Goal: Task Accomplishment & Management: Manage account settings

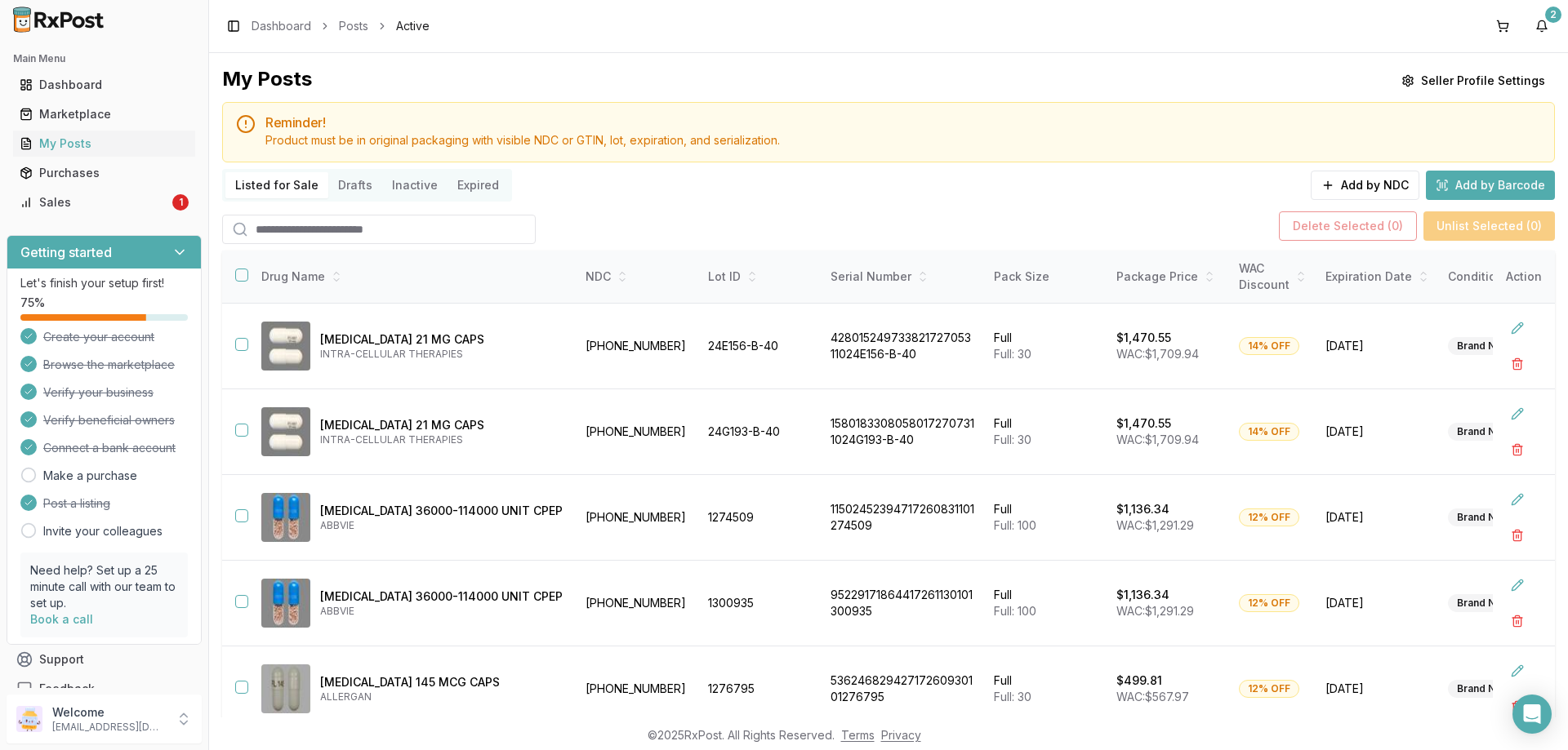
scroll to position [429, 0]
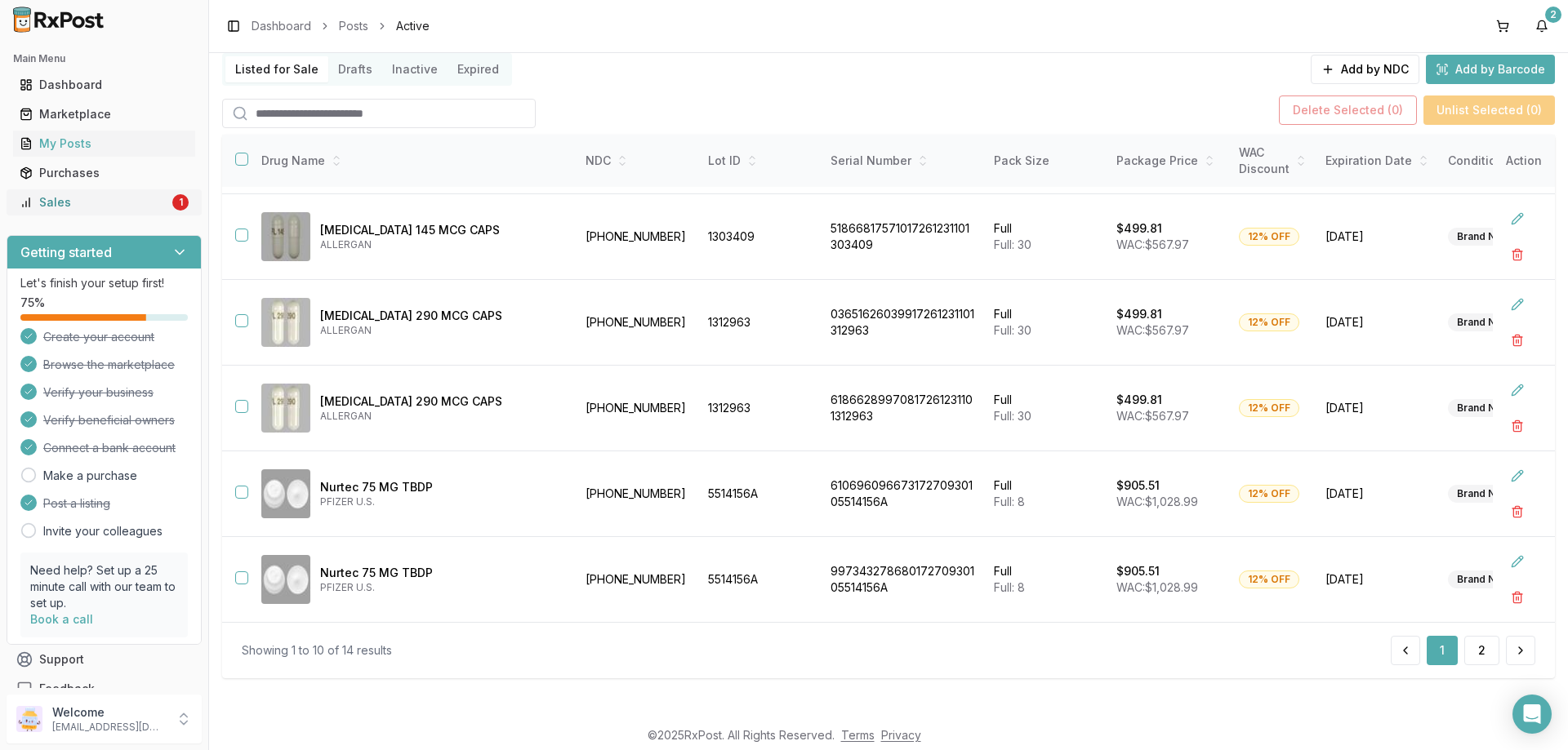
click at [52, 201] on div "Sales" at bounding box center [94, 202] width 149 height 16
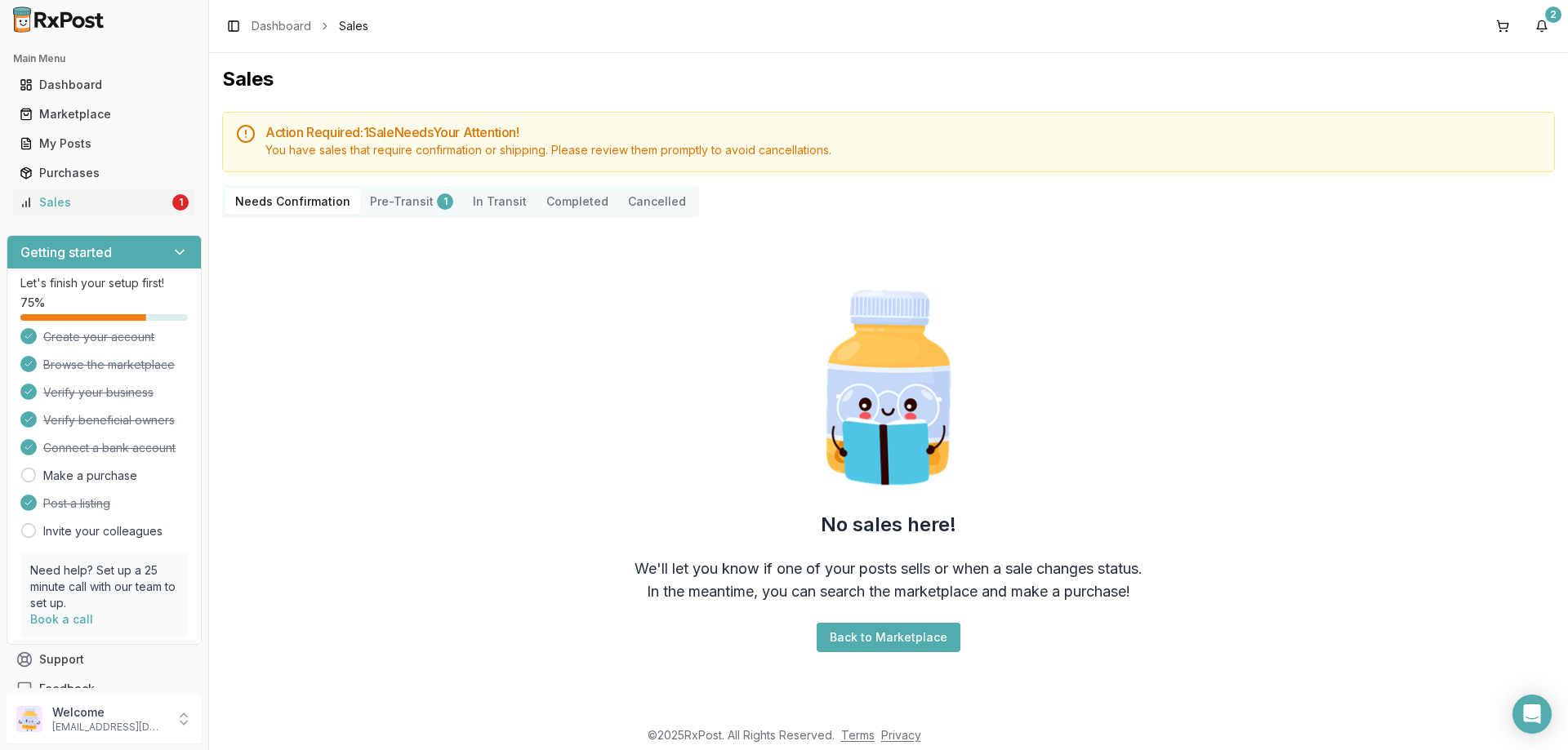
click at [380, 202] on button "Pre-Transit 1" at bounding box center [412, 202] width 103 height 26
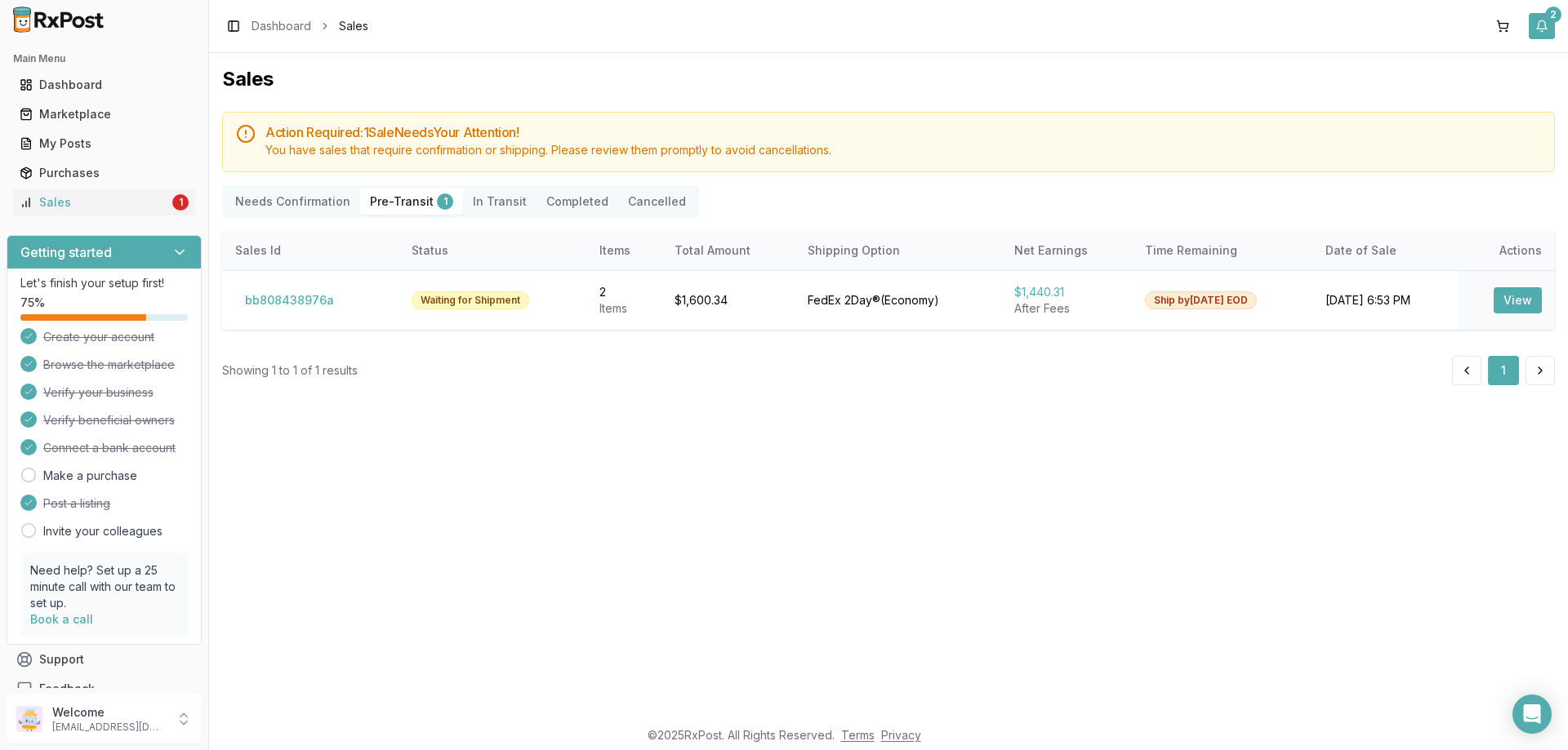
click at [1555, 16] on div "2" at bounding box center [1553, 14] width 16 height 16
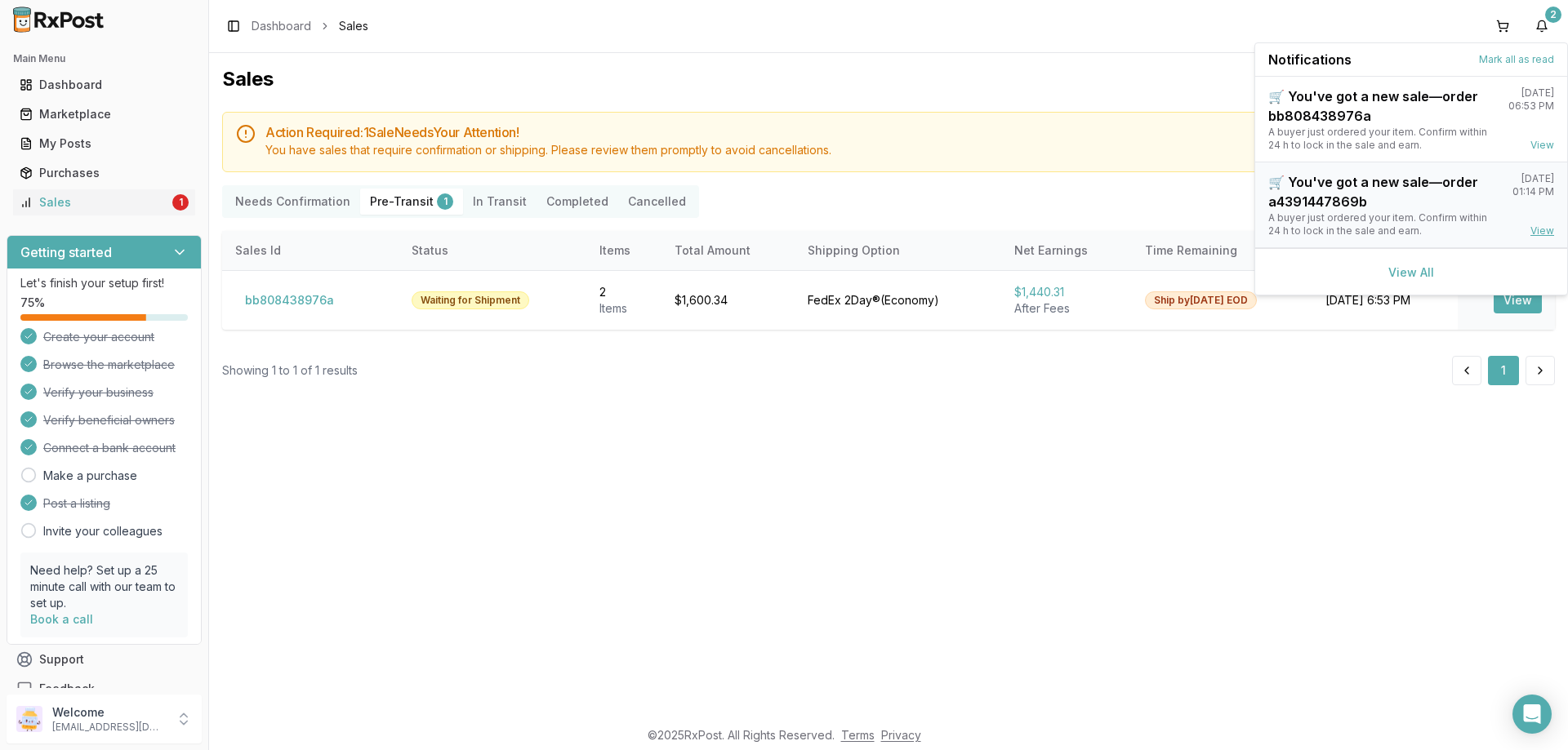
click at [1538, 230] on link "View" at bounding box center [1543, 230] width 24 height 13
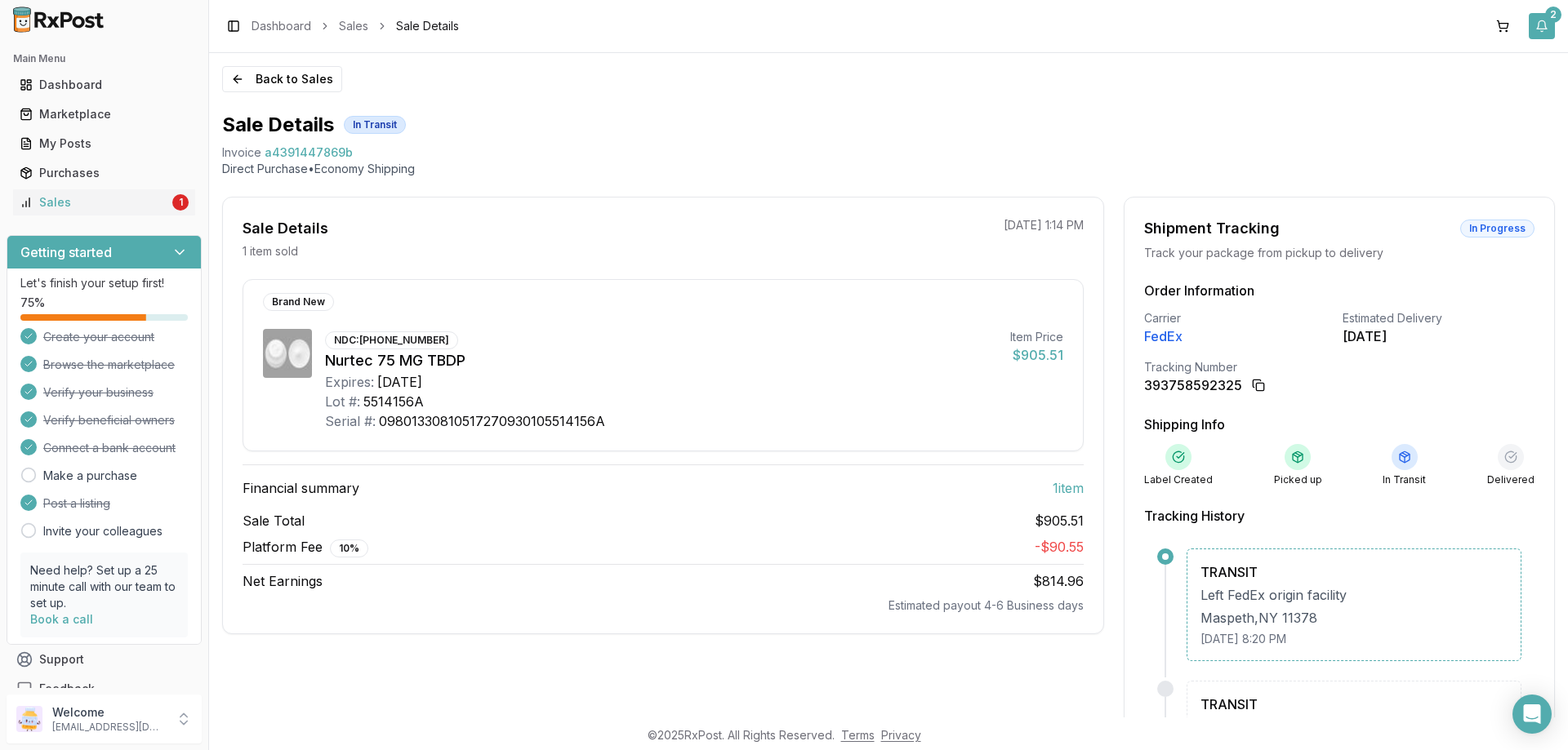
click at [1554, 18] on div "2" at bounding box center [1553, 14] width 16 height 16
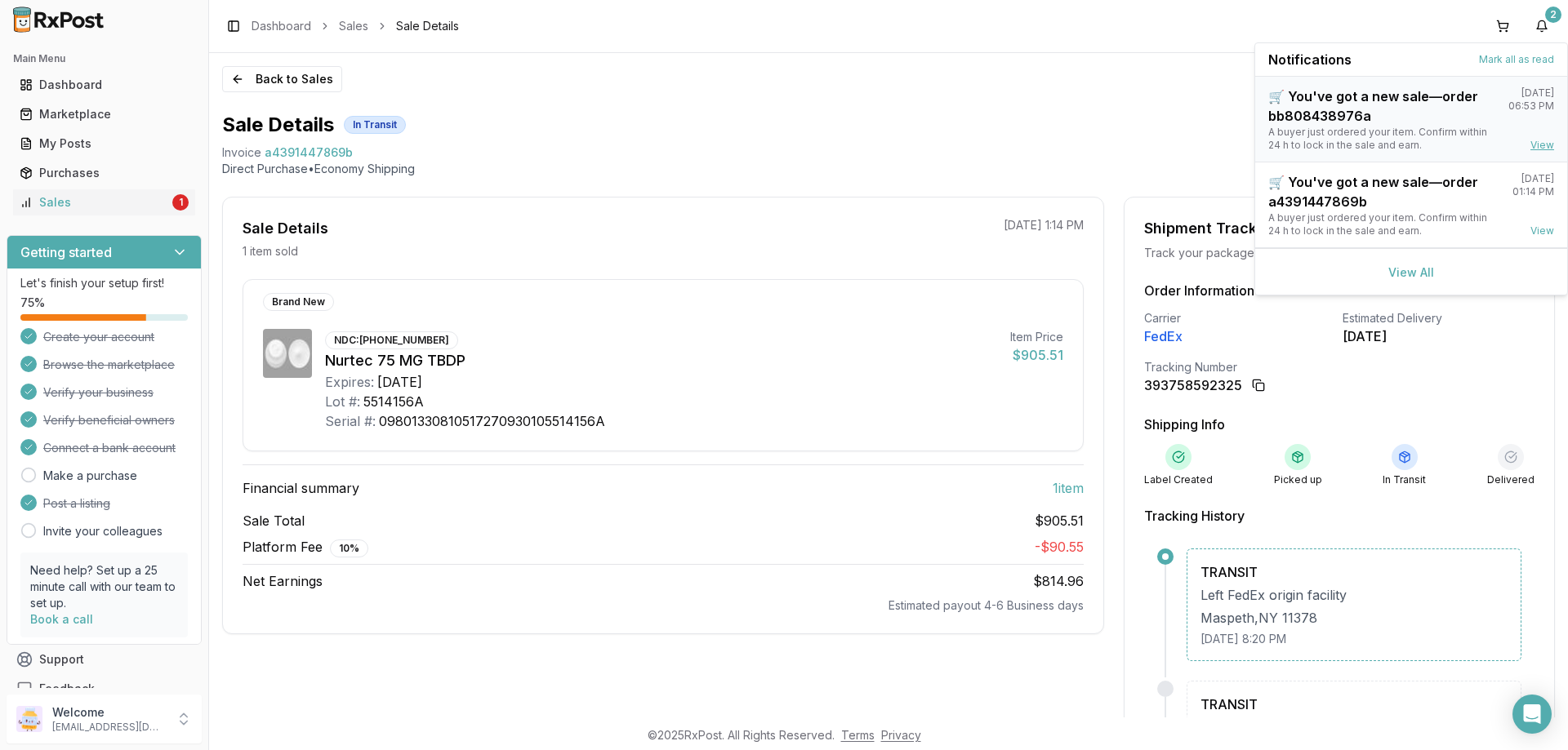
click at [1536, 148] on link "View" at bounding box center [1543, 145] width 24 height 13
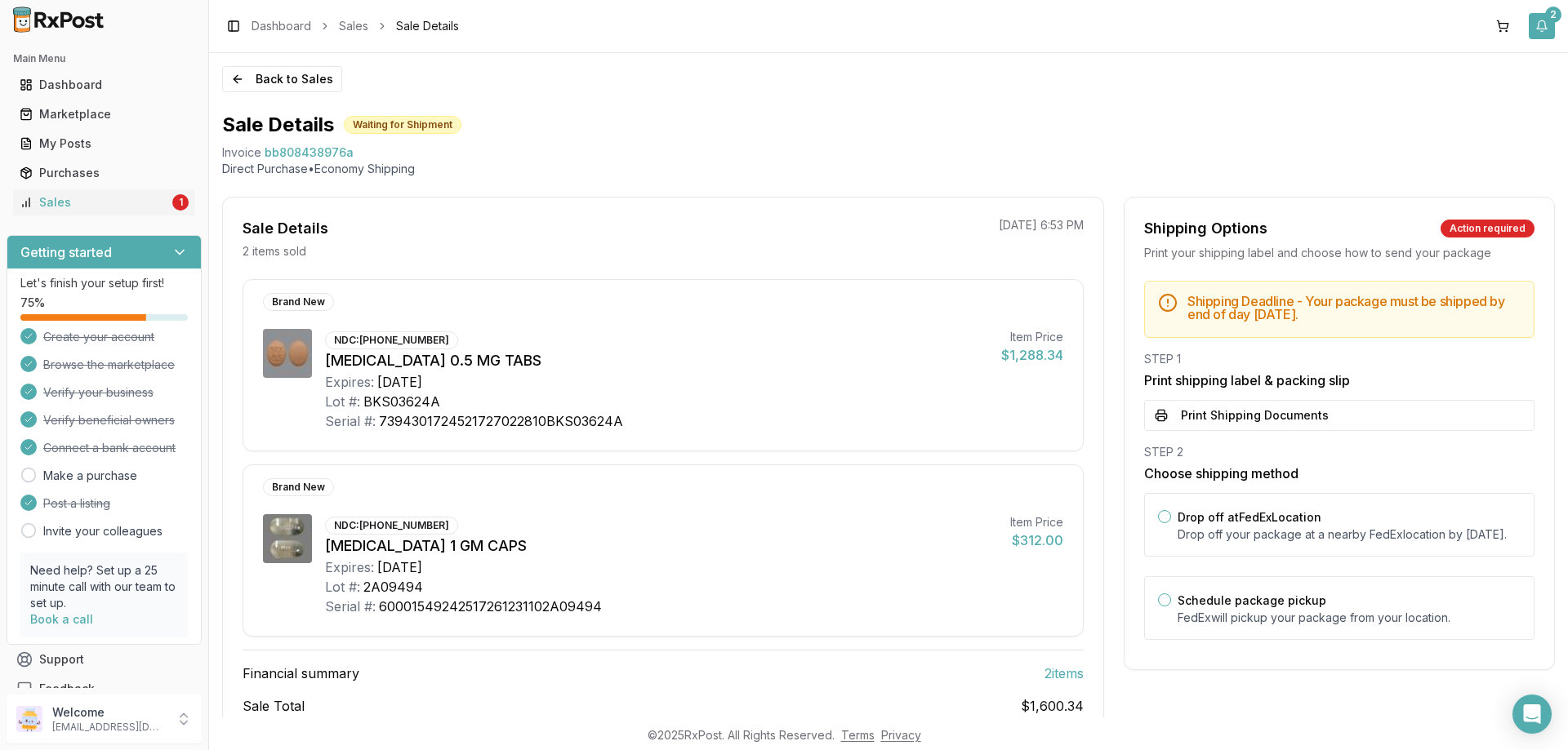
click at [1550, 16] on div "2" at bounding box center [1553, 14] width 16 height 16
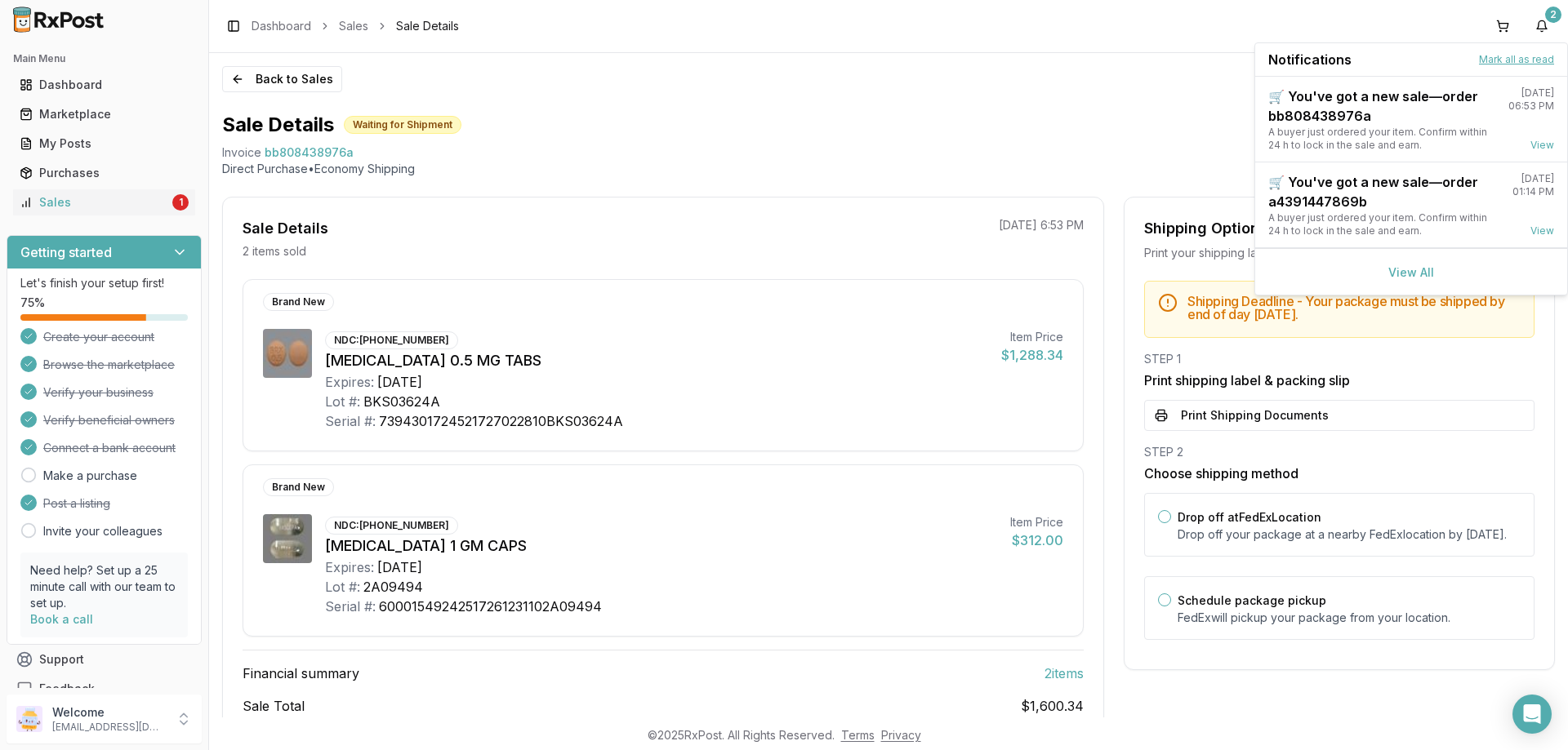
click at [1530, 55] on div "Notifications Mark all as read" at bounding box center [1411, 60] width 312 height 34
click at [1529, 59] on button "Mark all as read" at bounding box center [1517, 59] width 75 height 13
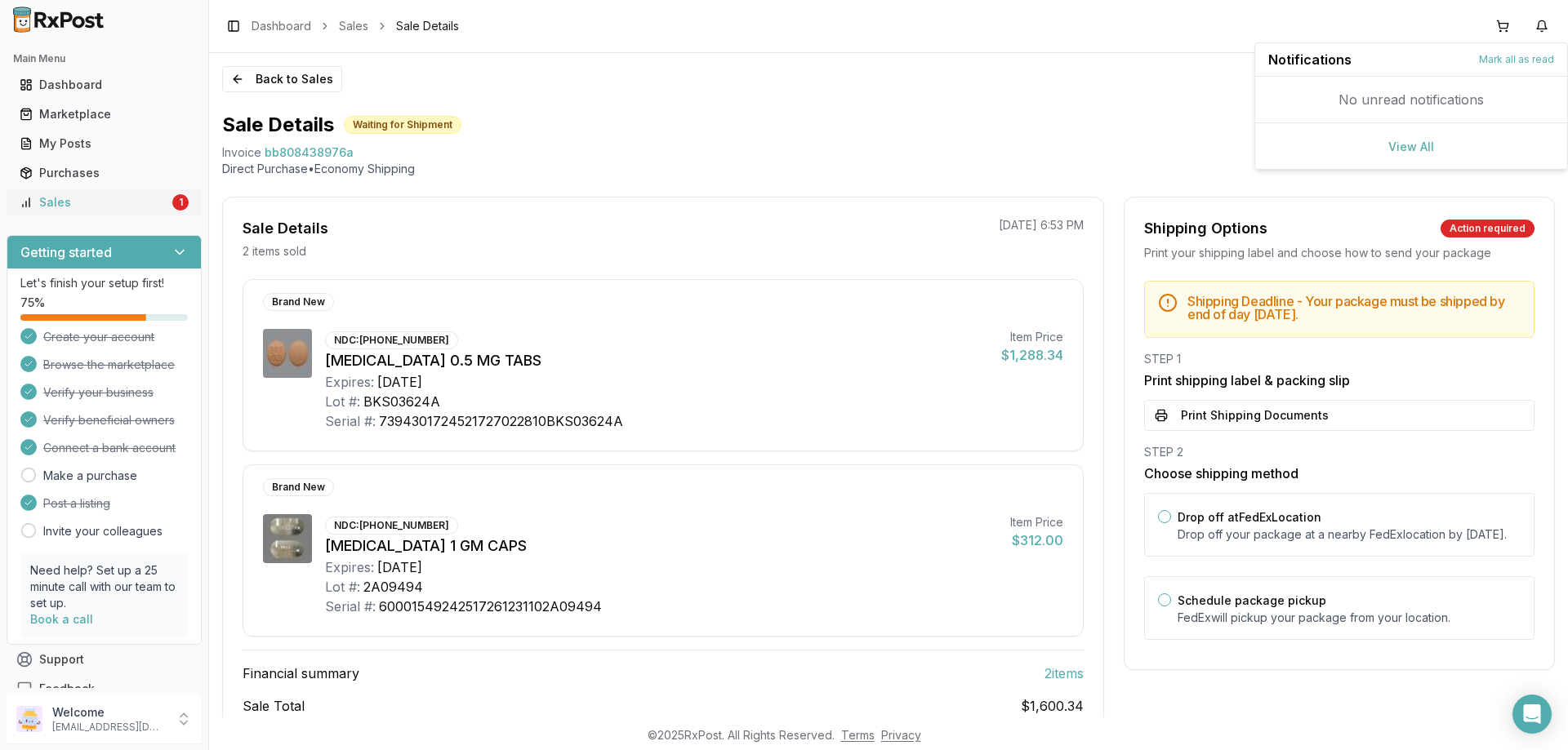
click at [65, 211] on link "Sales 1" at bounding box center [104, 202] width 182 height 30
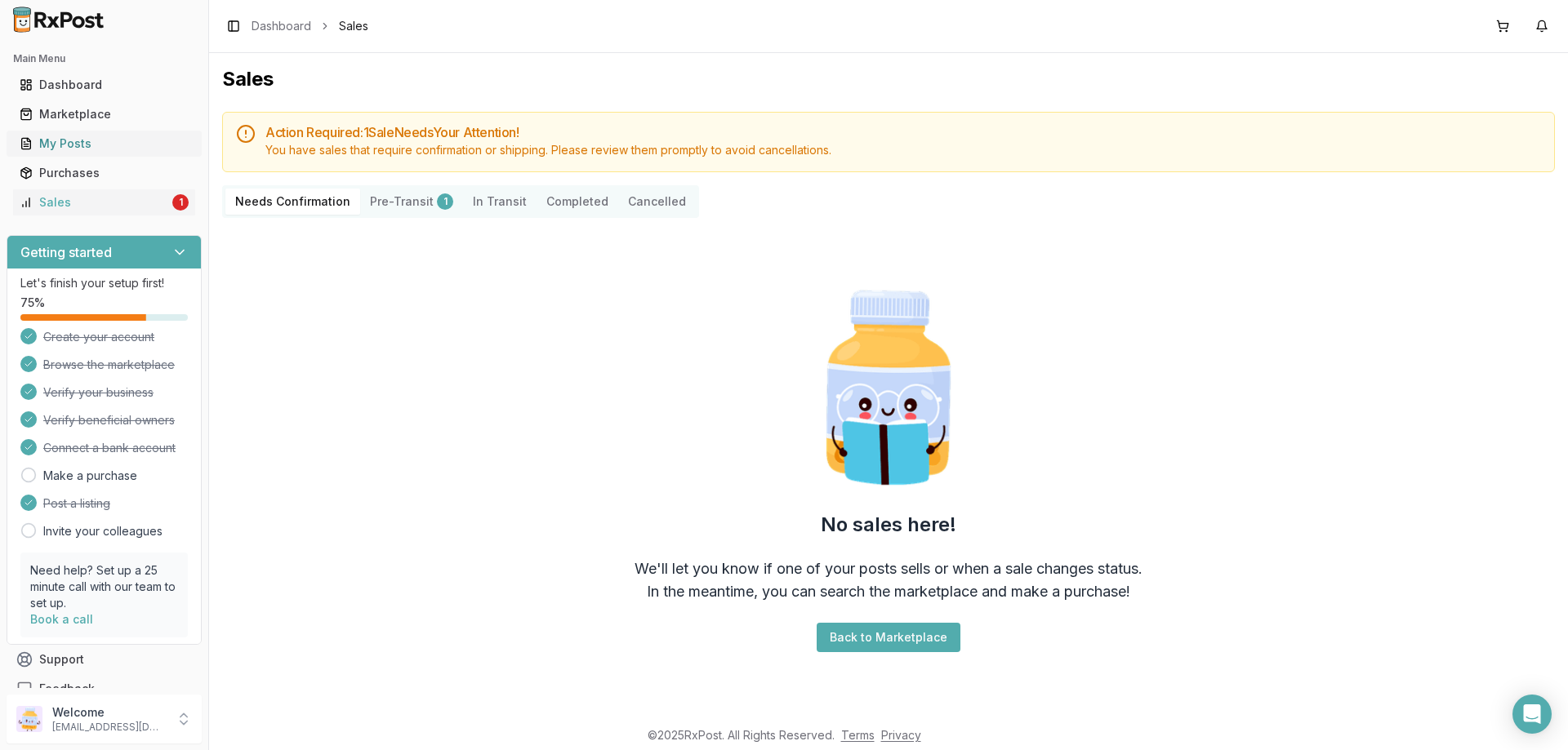
click at [57, 149] on div "My Posts" at bounding box center [104, 143] width 169 height 16
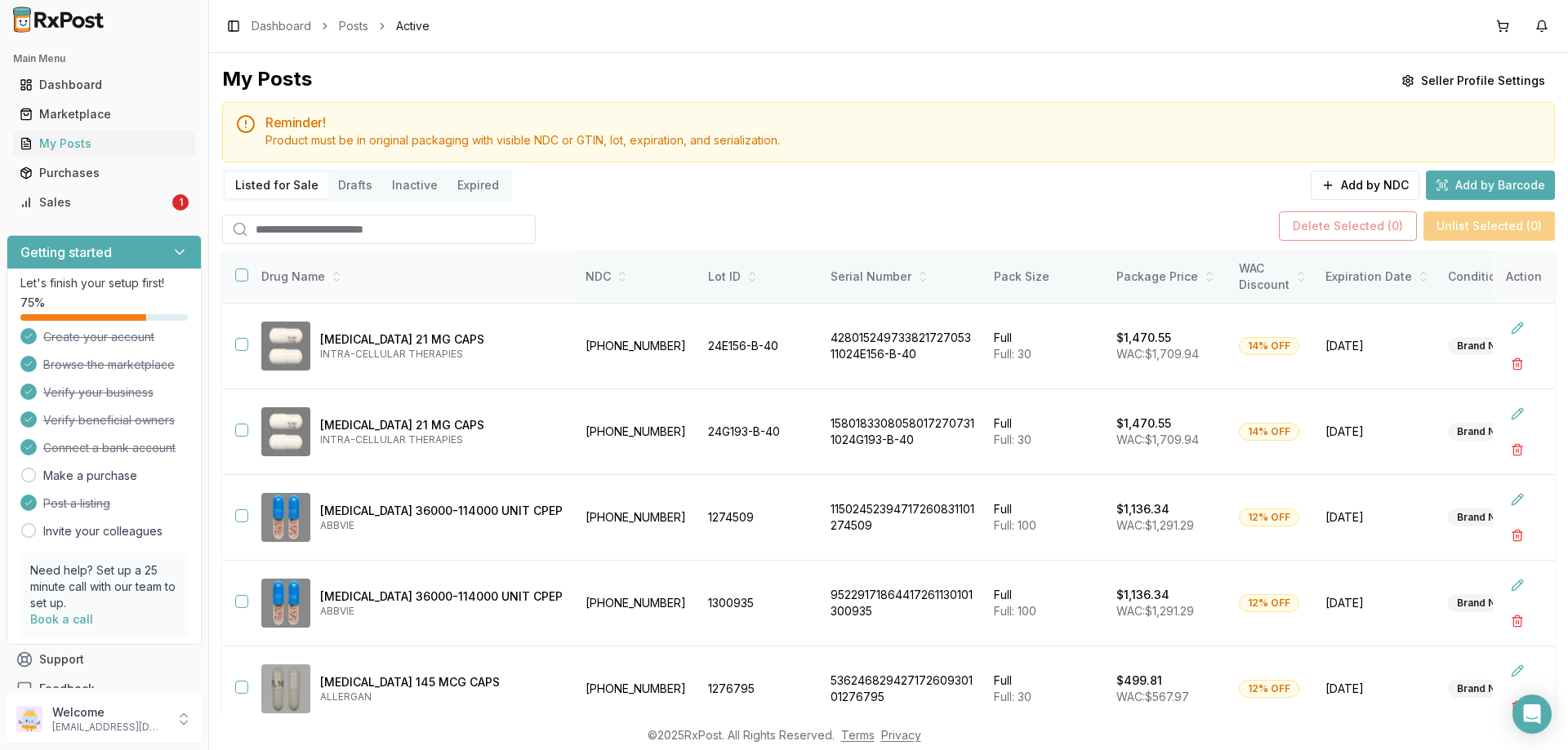
click at [243, 278] on button "button" at bounding box center [241, 274] width 13 height 13
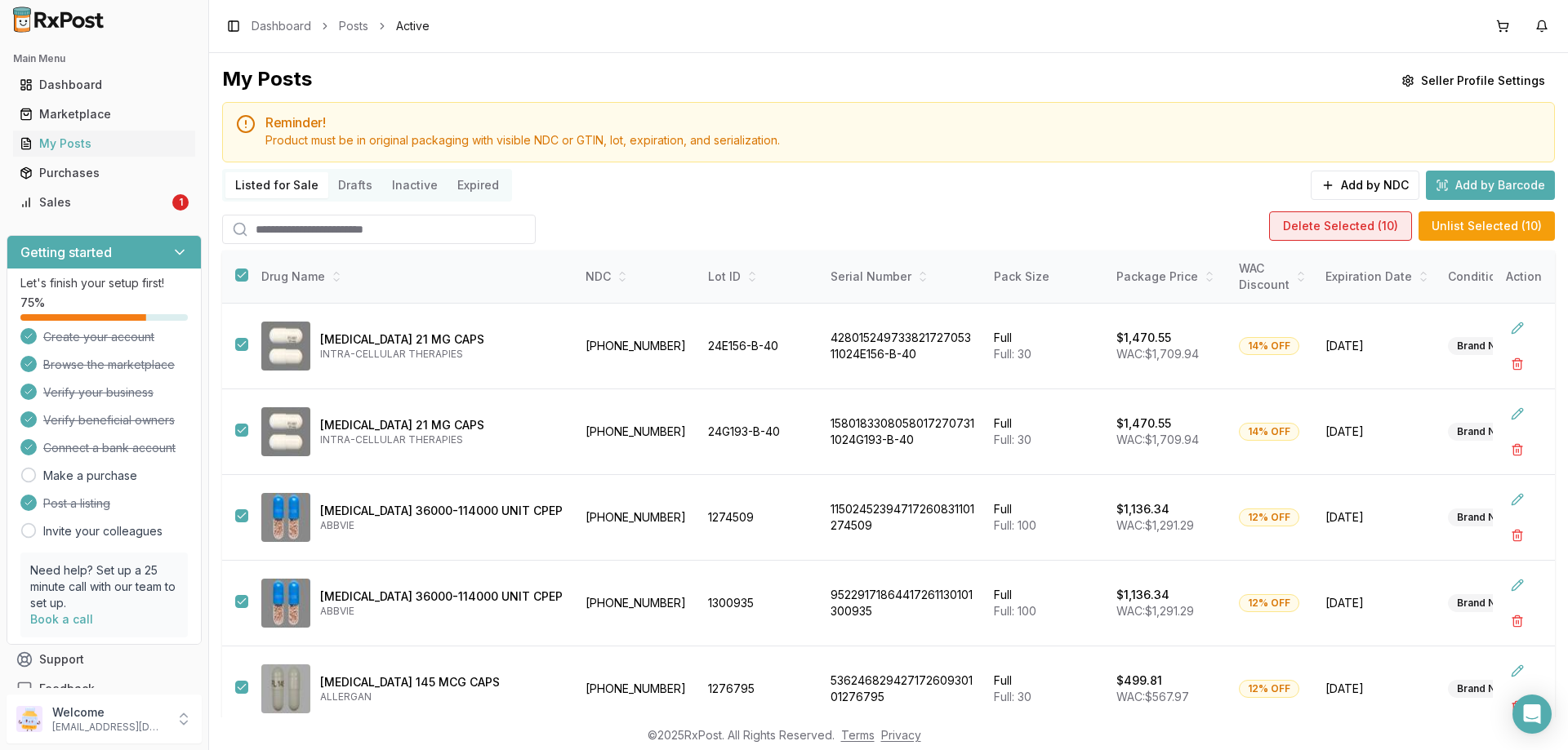
click at [1318, 236] on button "Delete Selected ( 10 )" at bounding box center [1340, 226] width 143 height 30
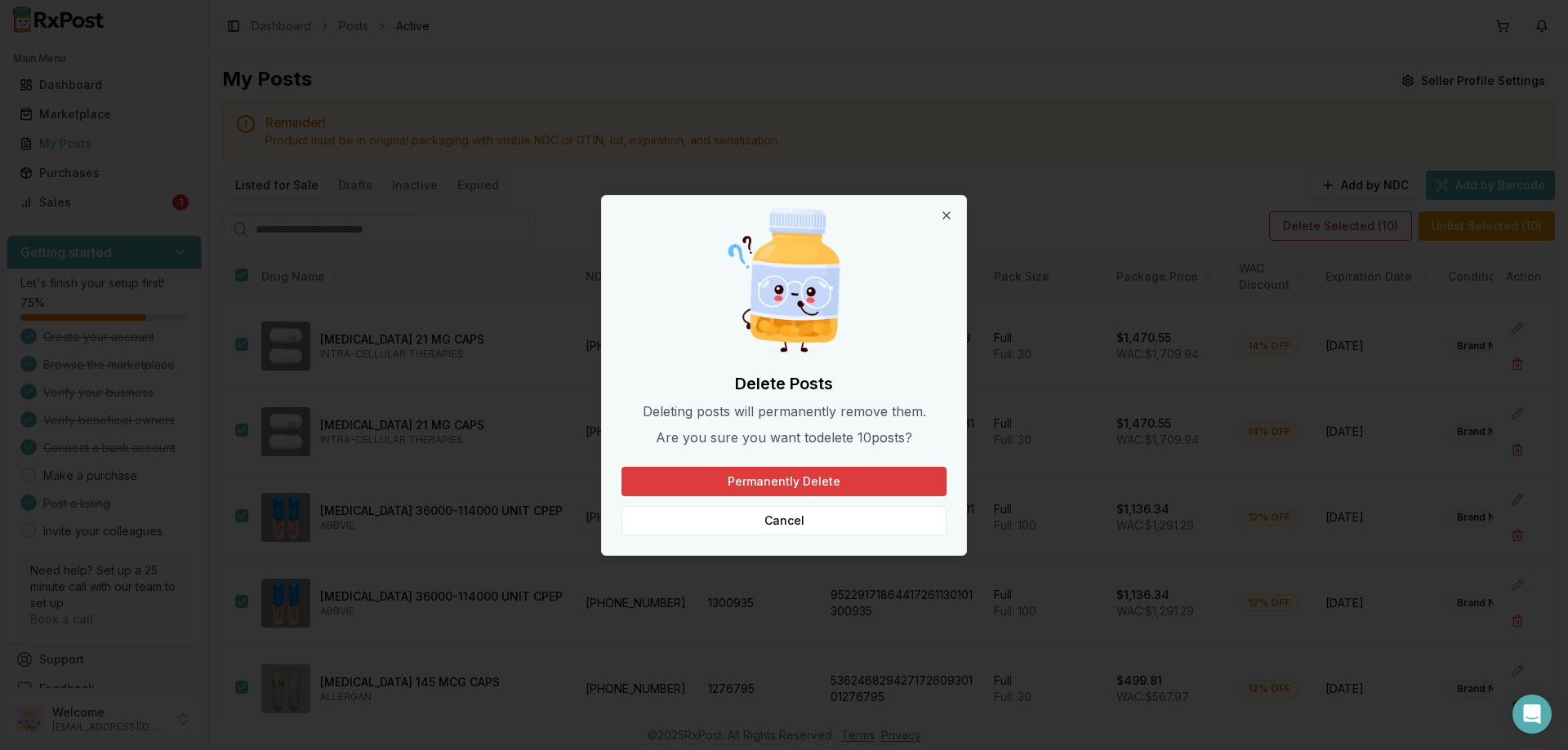
click at [772, 481] on button "Permanently Delete" at bounding box center [783, 482] width 325 height 30
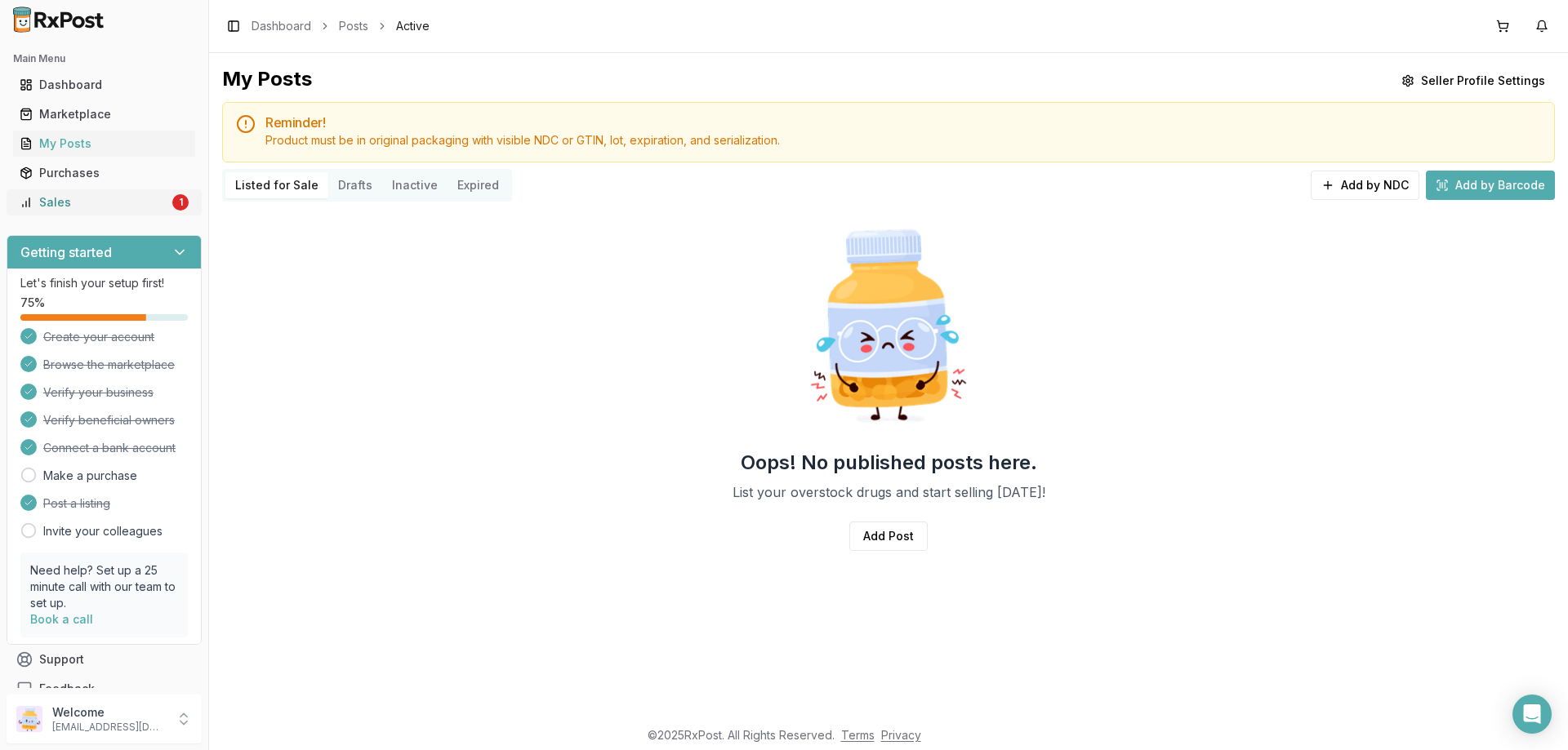
click at [82, 206] on div "Sales" at bounding box center [94, 202] width 149 height 16
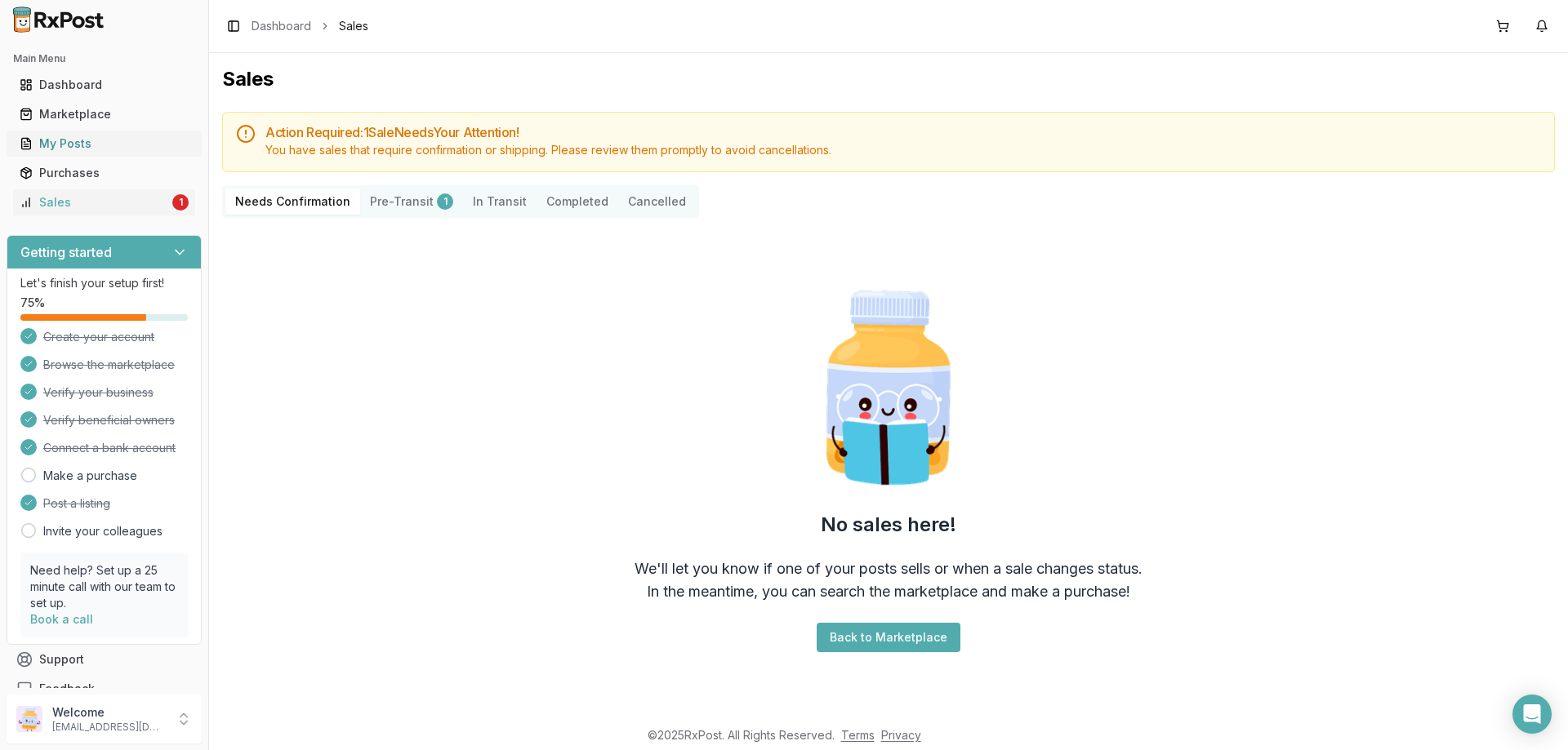
click at [63, 144] on div "My Posts" at bounding box center [104, 143] width 169 height 16
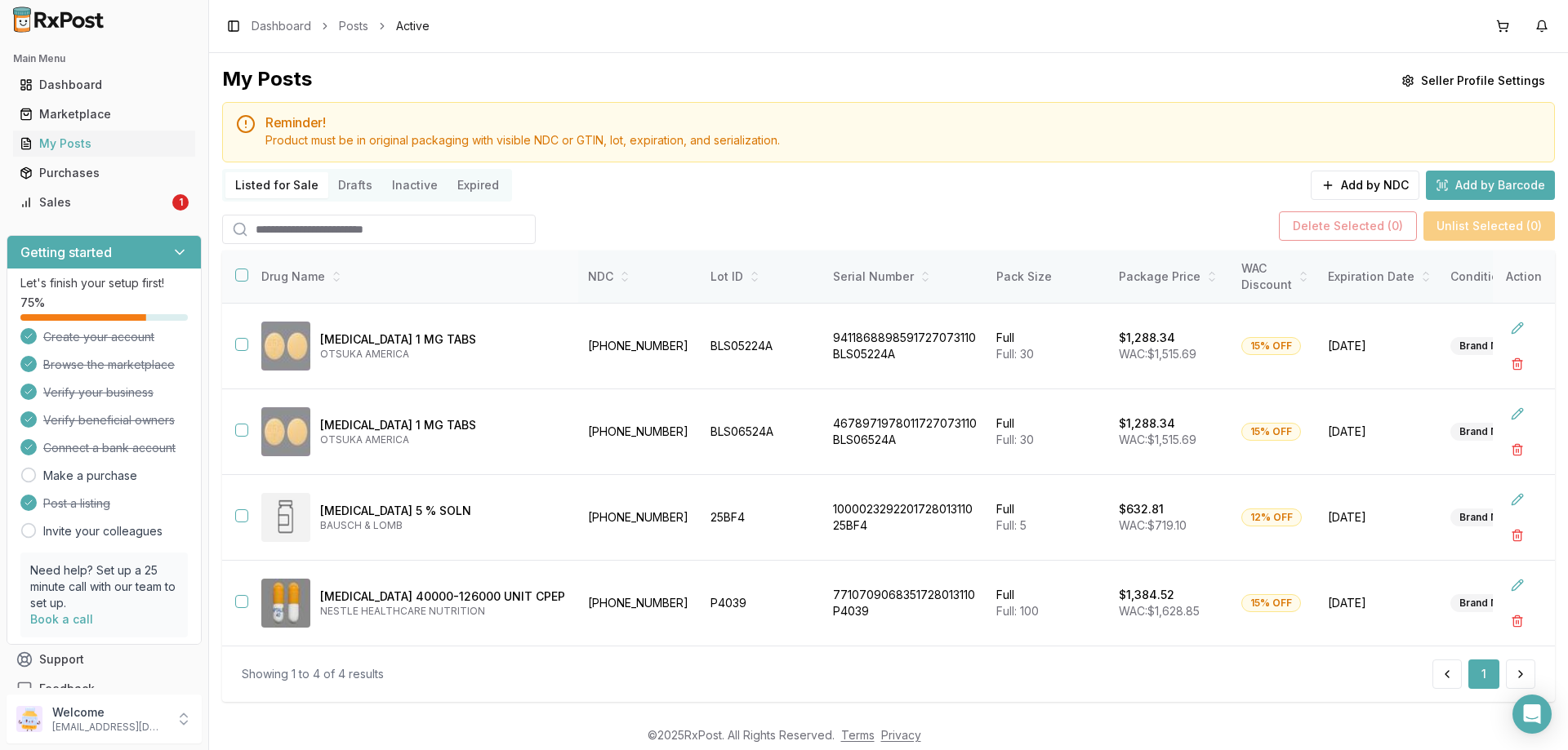
click at [239, 278] on button "button" at bounding box center [241, 274] width 13 height 13
click at [1369, 227] on button "Delete Selected ( 4 )" at bounding box center [1347, 226] width 139 height 30
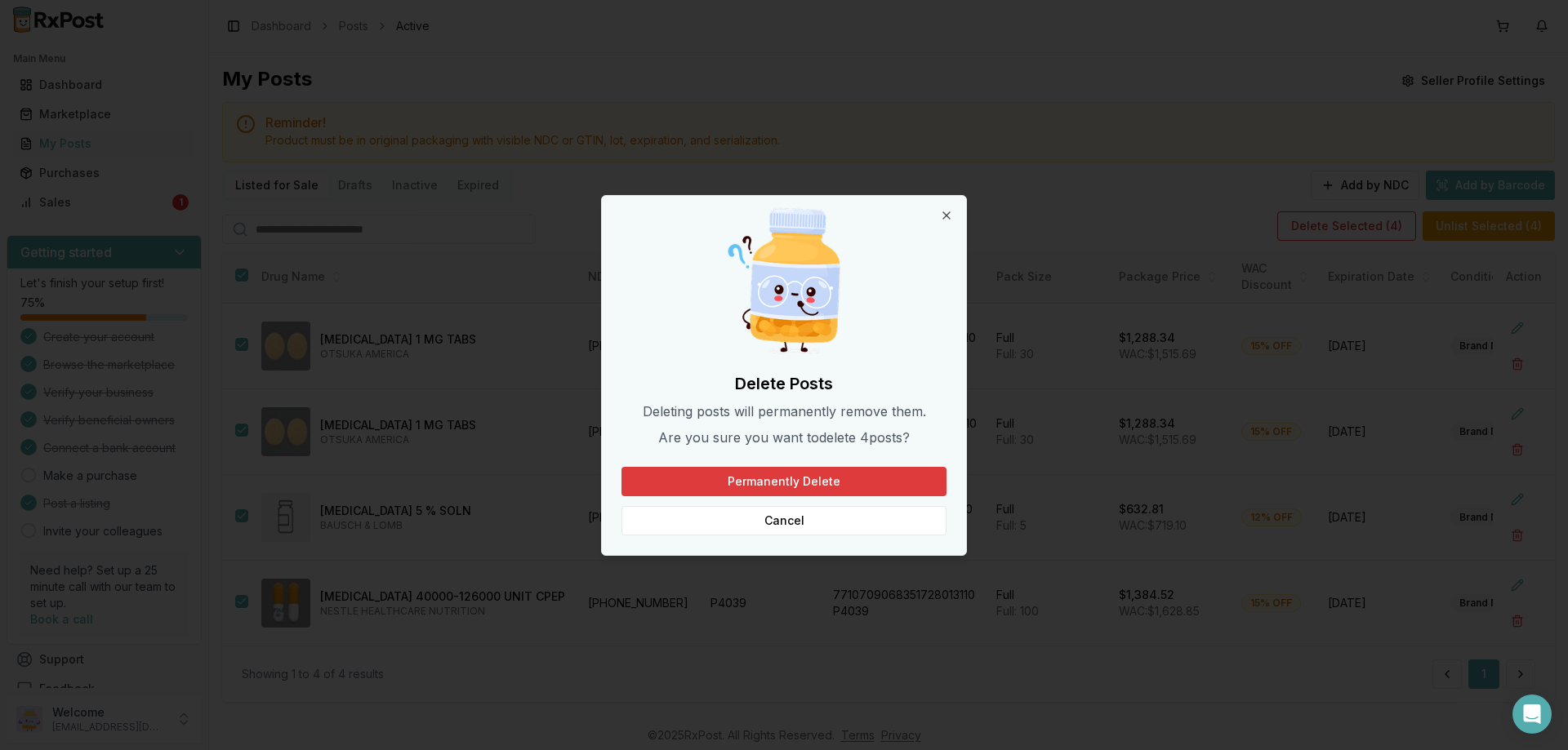
click at [736, 477] on button "Permanently Delete" at bounding box center [783, 482] width 325 height 30
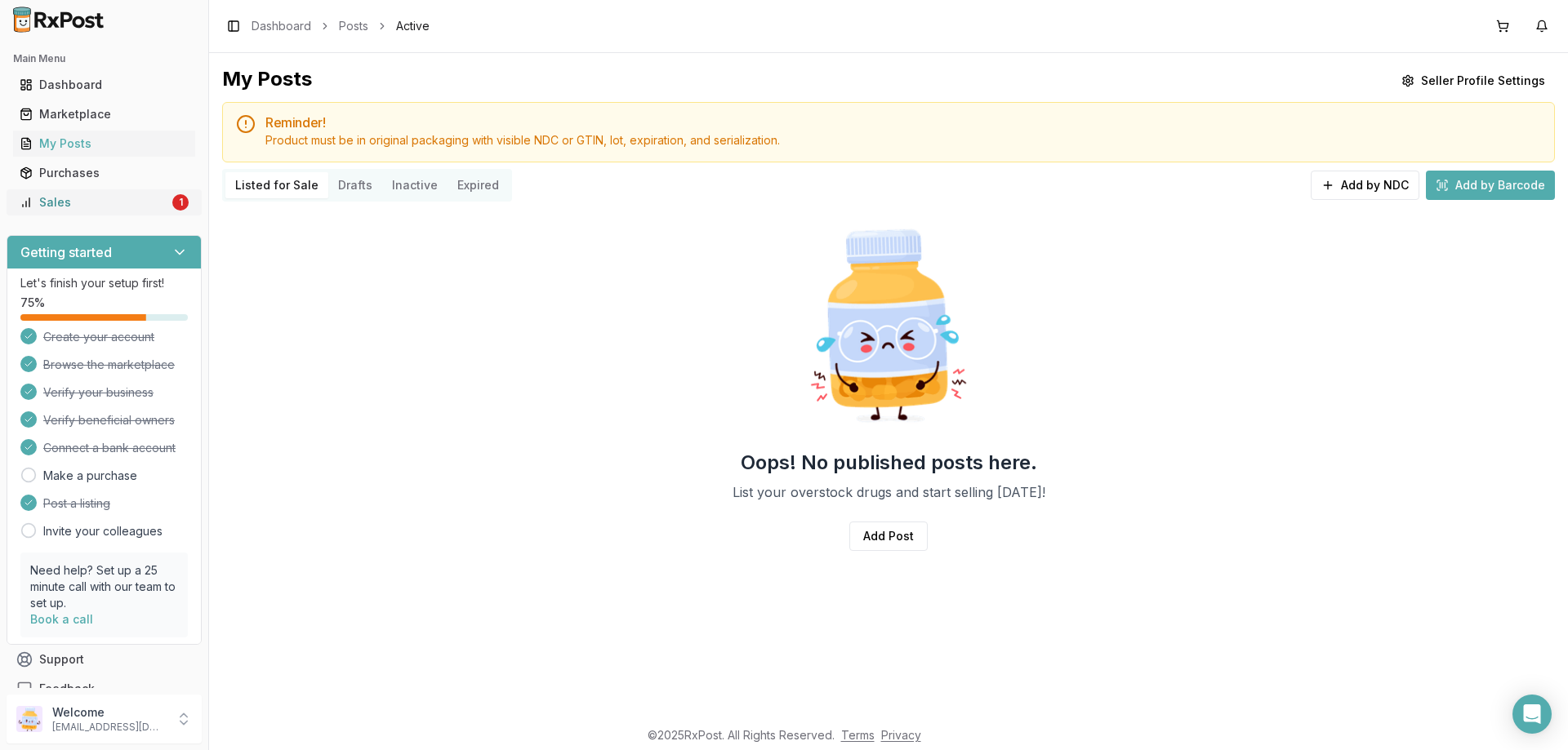
click at [89, 210] on div "Sales" at bounding box center [94, 202] width 149 height 16
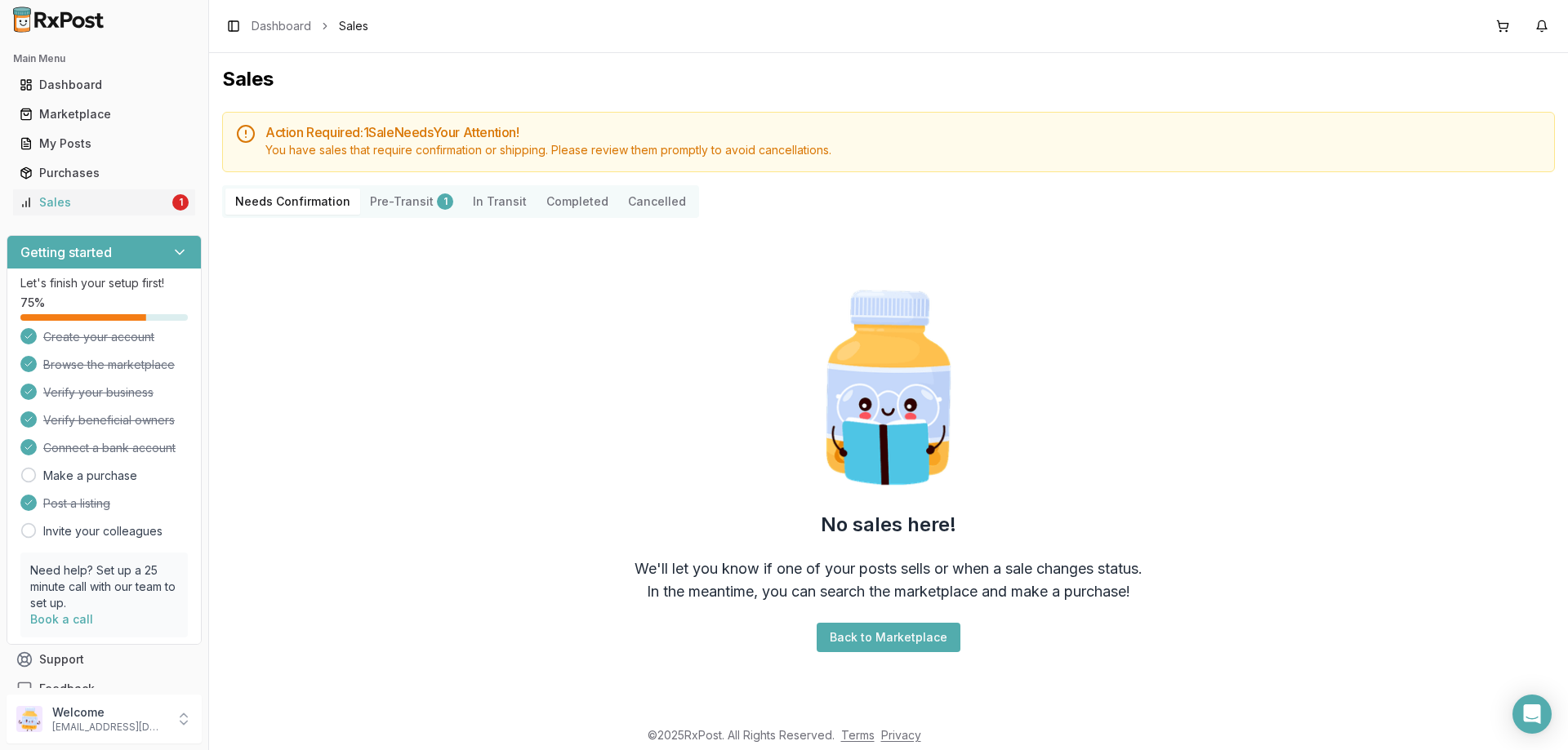
click at [379, 201] on button "Pre-Transit 1" at bounding box center [412, 202] width 103 height 26
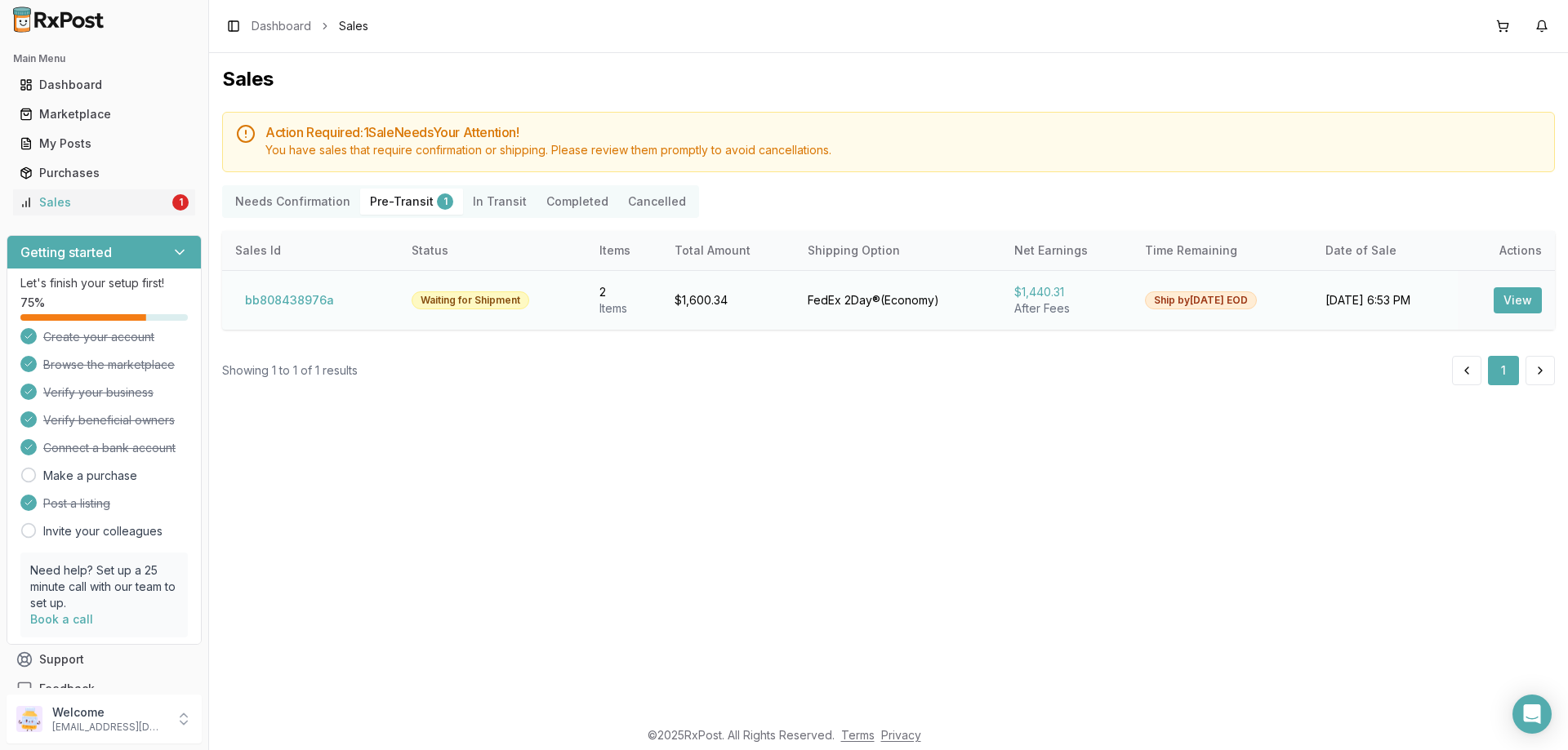
click at [1527, 302] on button "View" at bounding box center [1517, 300] width 48 height 26
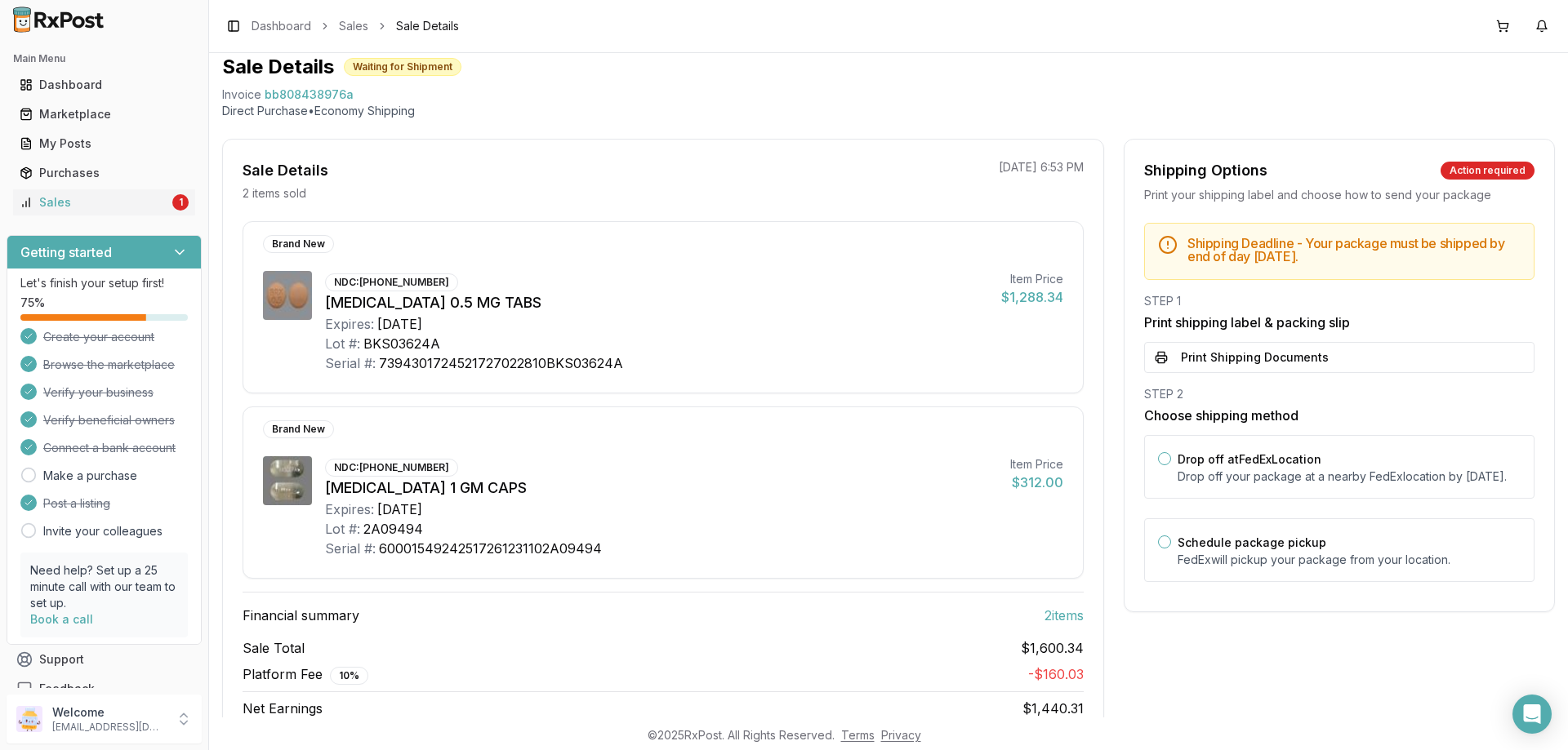
scroll to position [82, 0]
